Goal: Information Seeking & Learning: Learn about a topic

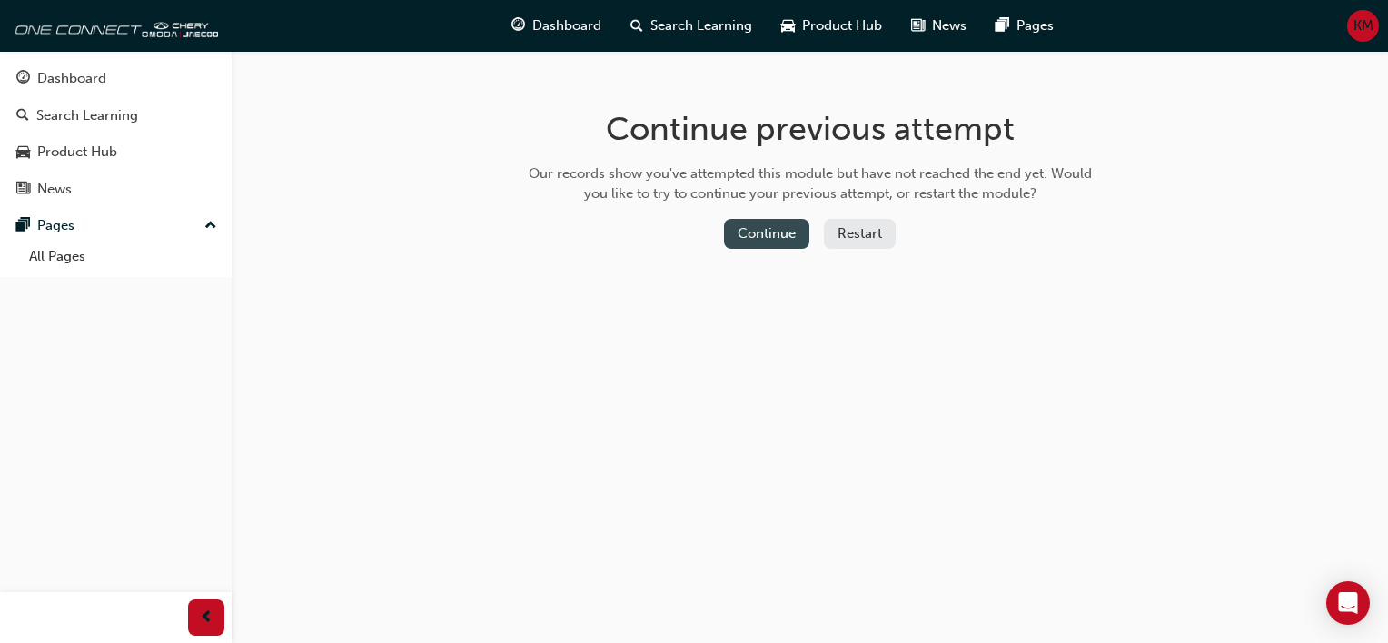
click at [770, 236] on button "Continue" at bounding box center [766, 234] width 85 height 30
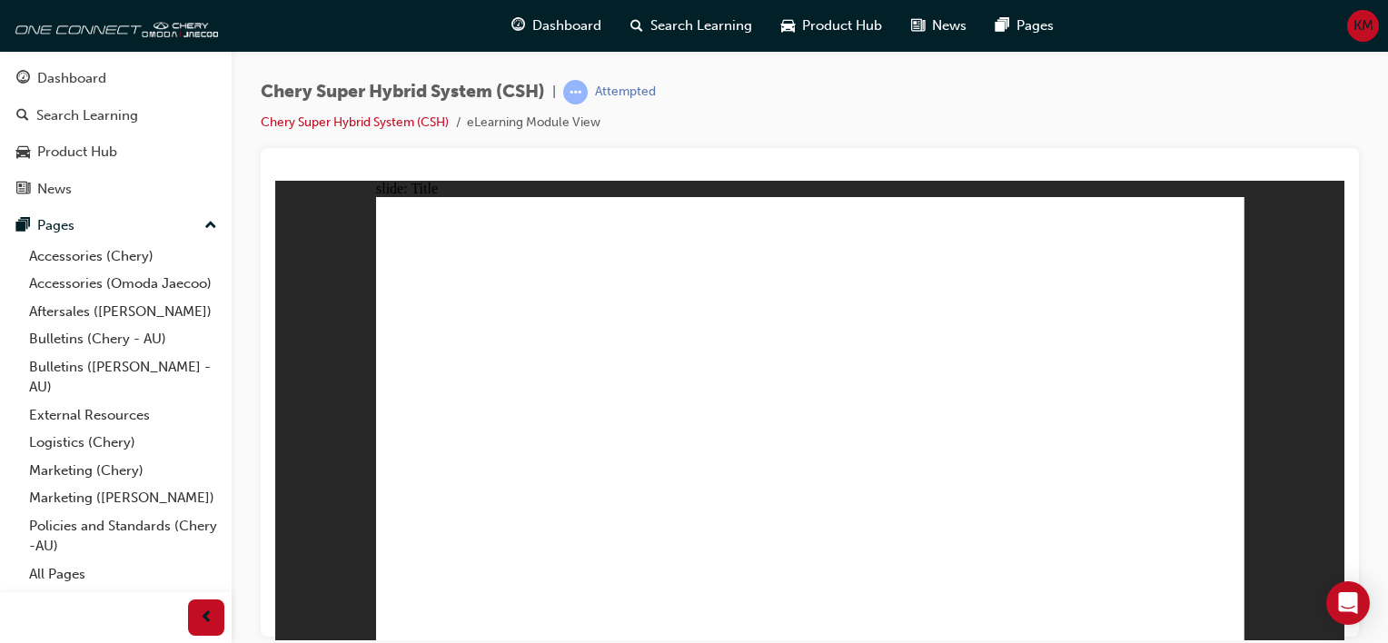
drag, startPoint x: 1399, startPoint y: 819, endPoint x: 1132, endPoint y: 611, distance: 338.5
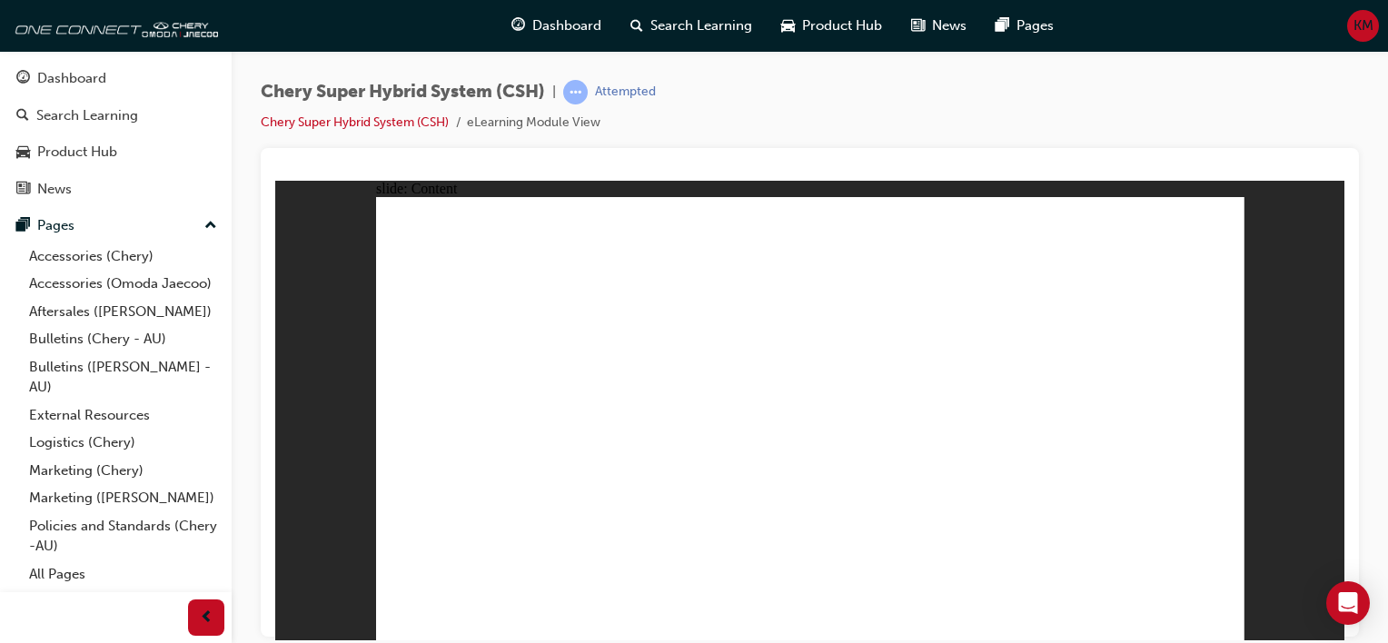
drag, startPoint x: 879, startPoint y: 343, endPoint x: 889, endPoint y: 344, distance: 10.0
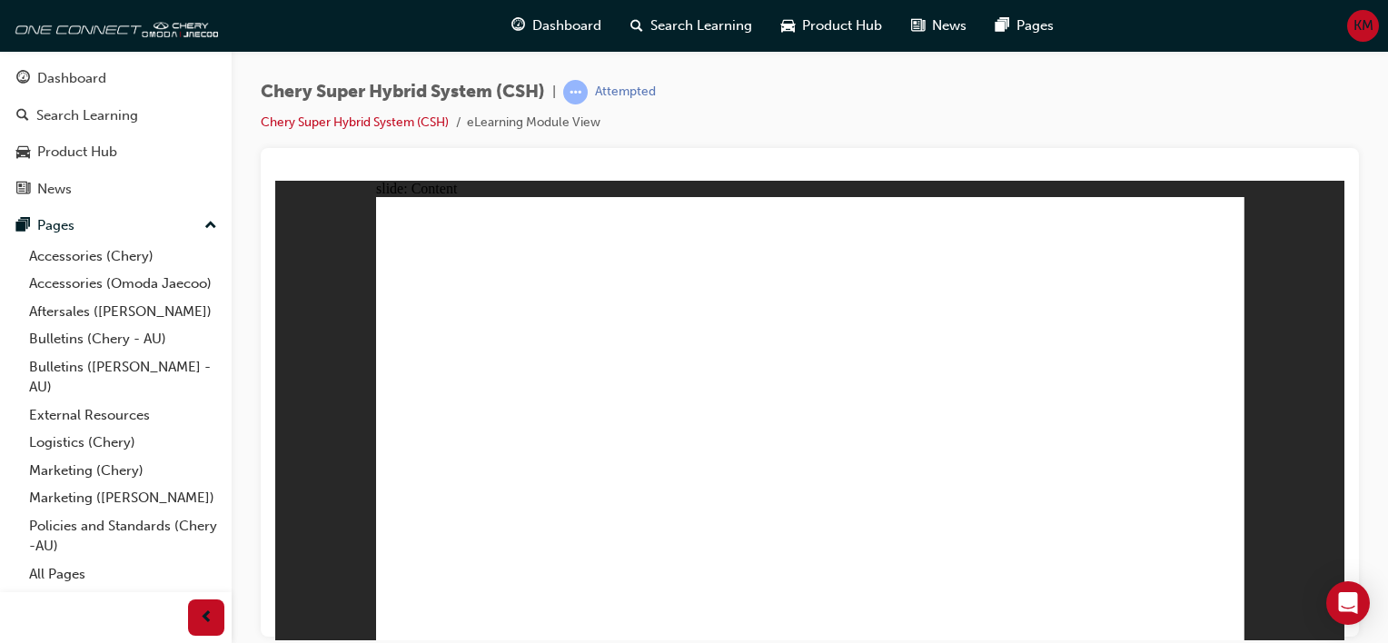
drag, startPoint x: 468, startPoint y: 490, endPoint x: 615, endPoint y: 517, distance: 149.5
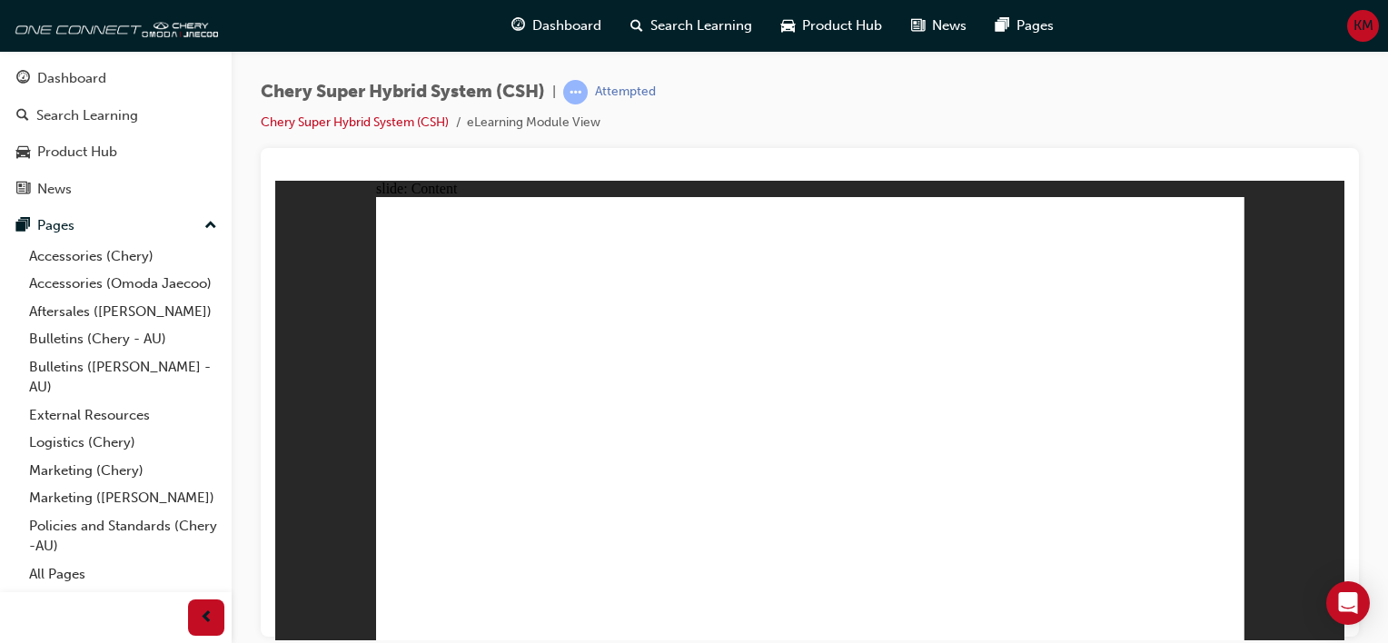
drag, startPoint x: 847, startPoint y: 553, endPoint x: 756, endPoint y: 581, distance: 96.0
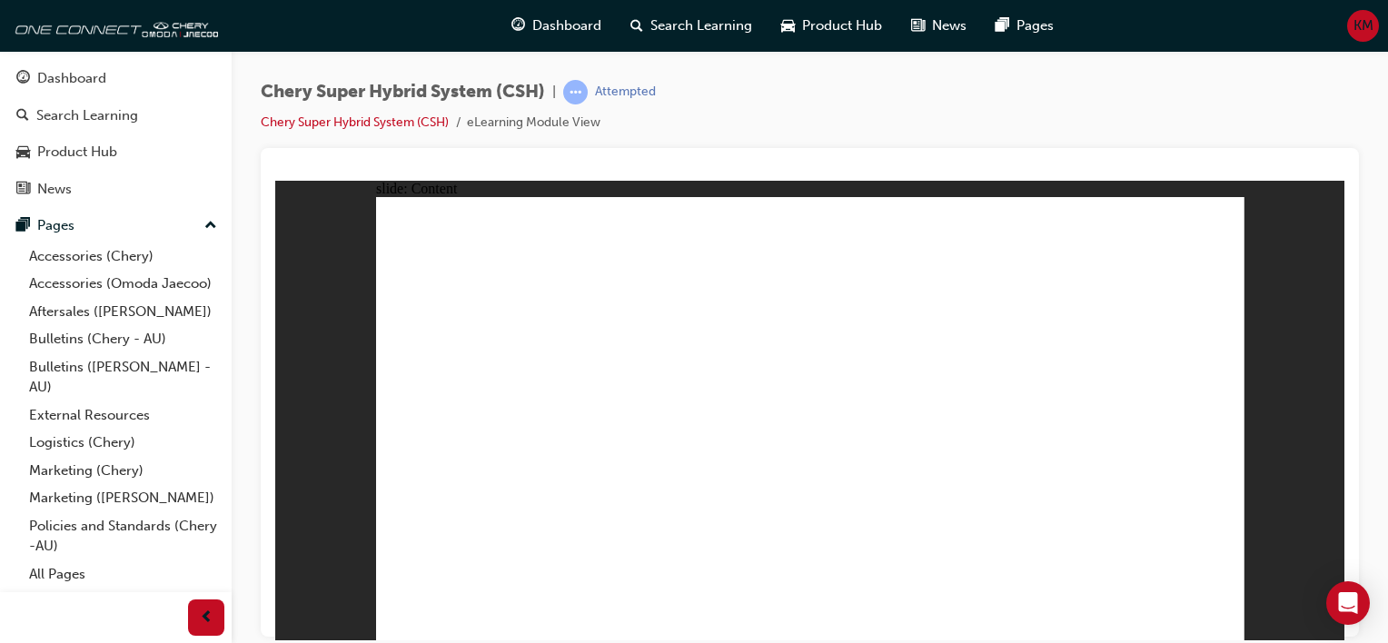
drag, startPoint x: 580, startPoint y: 581, endPoint x: 945, endPoint y: 583, distance: 364.2
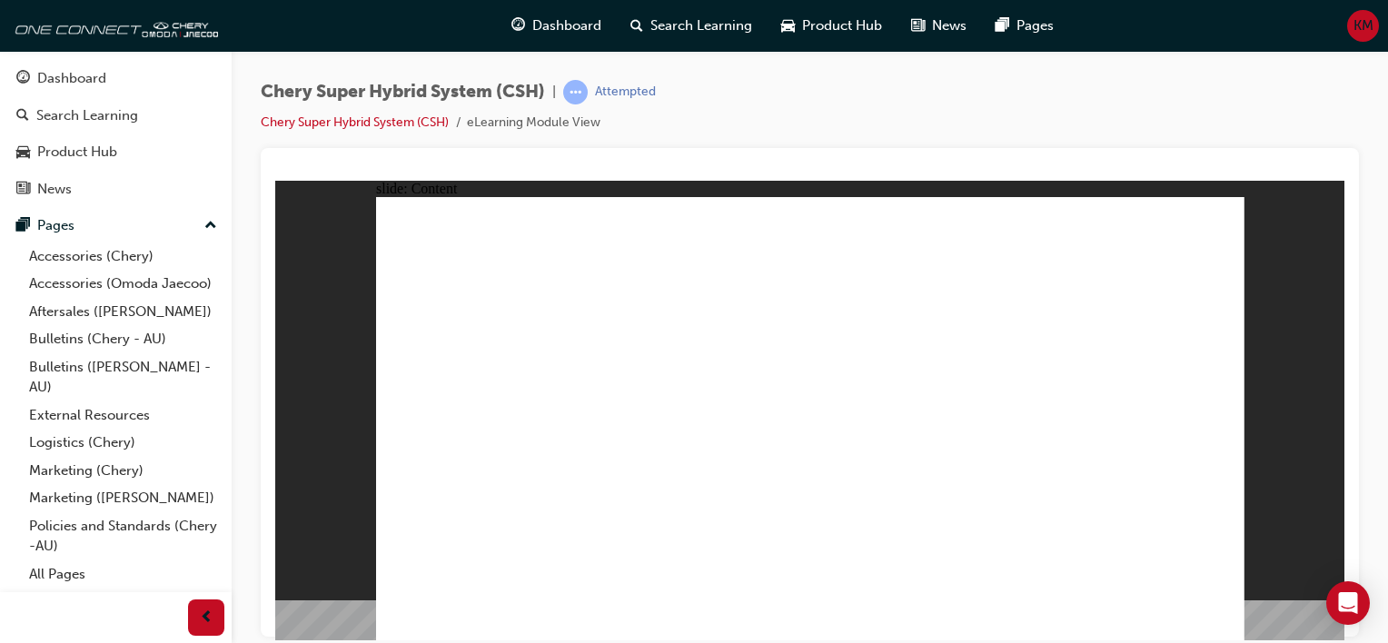
drag, startPoint x: 722, startPoint y: 436, endPoint x: 724, endPoint y: 465, distance: 29.1
drag, startPoint x: 714, startPoint y: 511, endPoint x: 763, endPoint y: 518, distance: 49.5
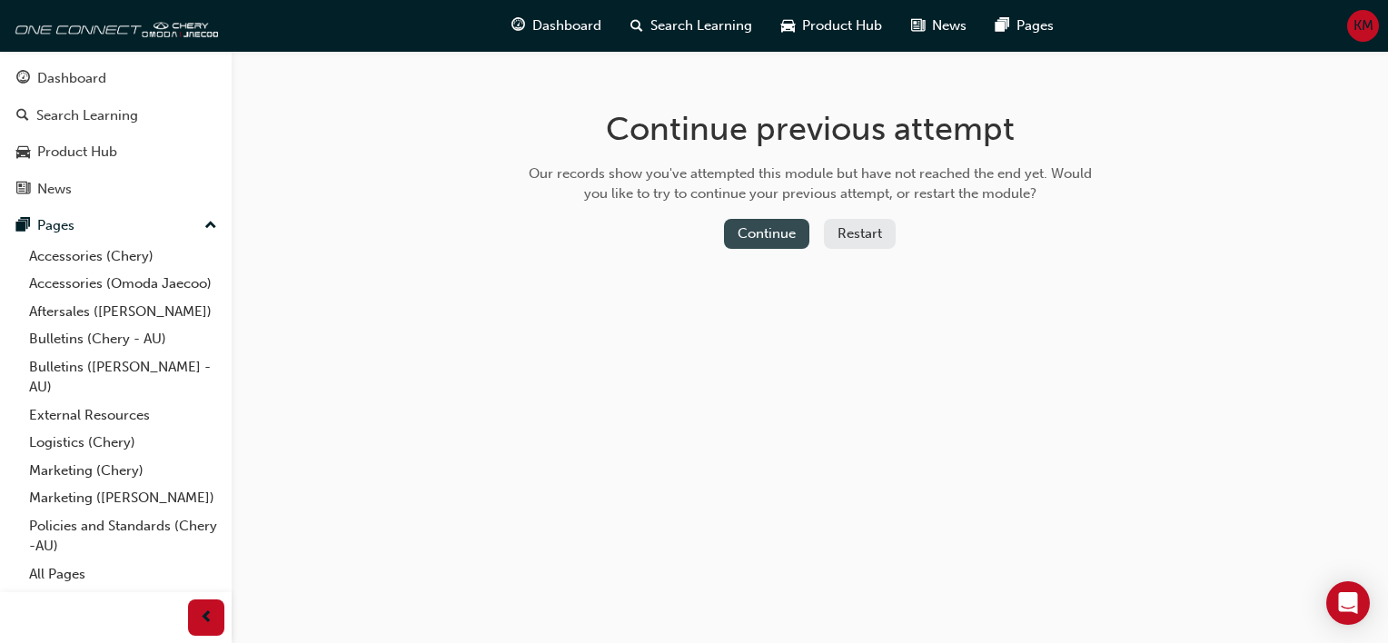
click at [757, 233] on button "Continue" at bounding box center [766, 234] width 85 height 30
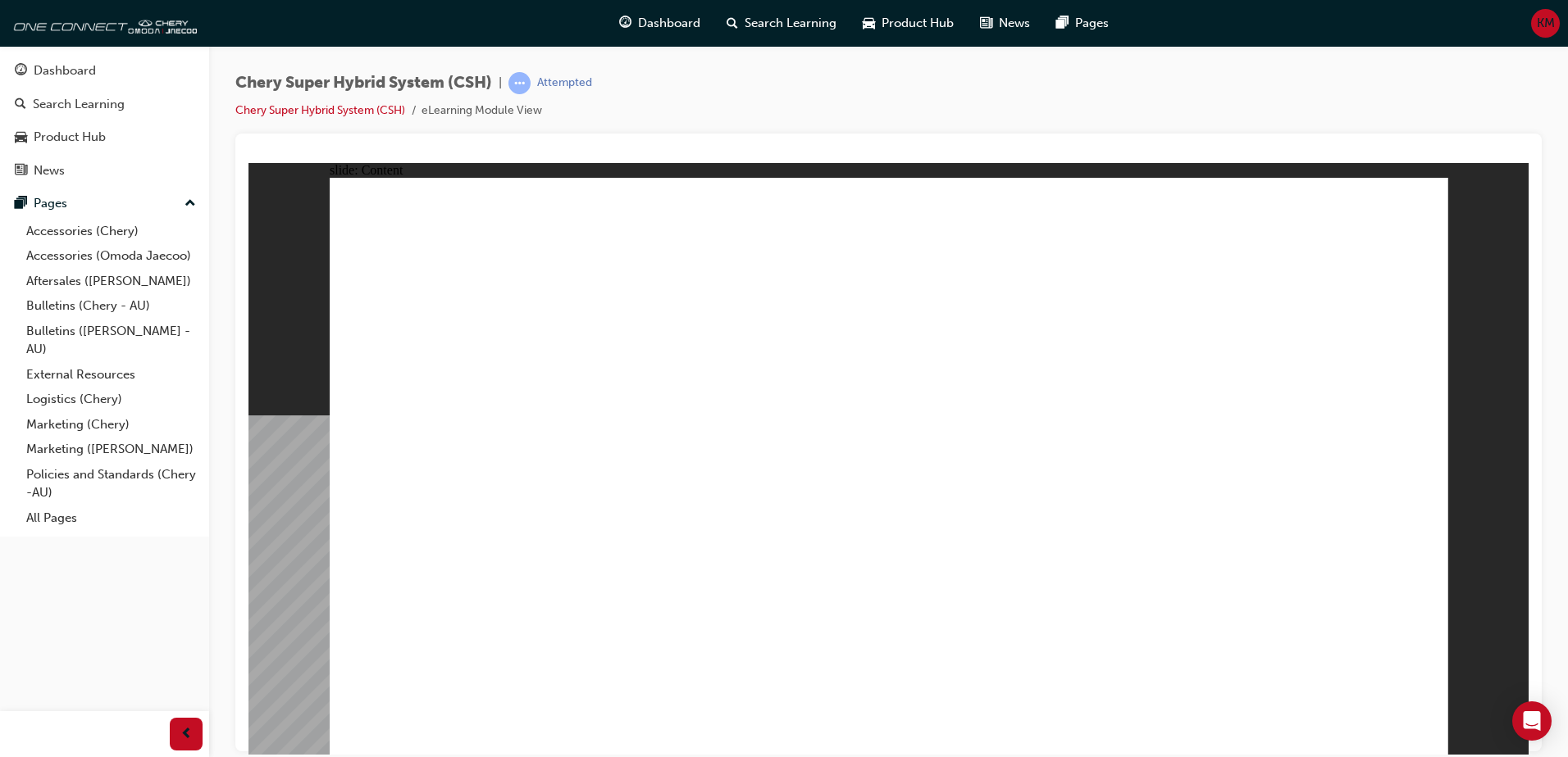
drag, startPoint x: 1415, startPoint y: 734, endPoint x: 1452, endPoint y: 737, distance: 37.1
